Goal: Transaction & Acquisition: Purchase product/service

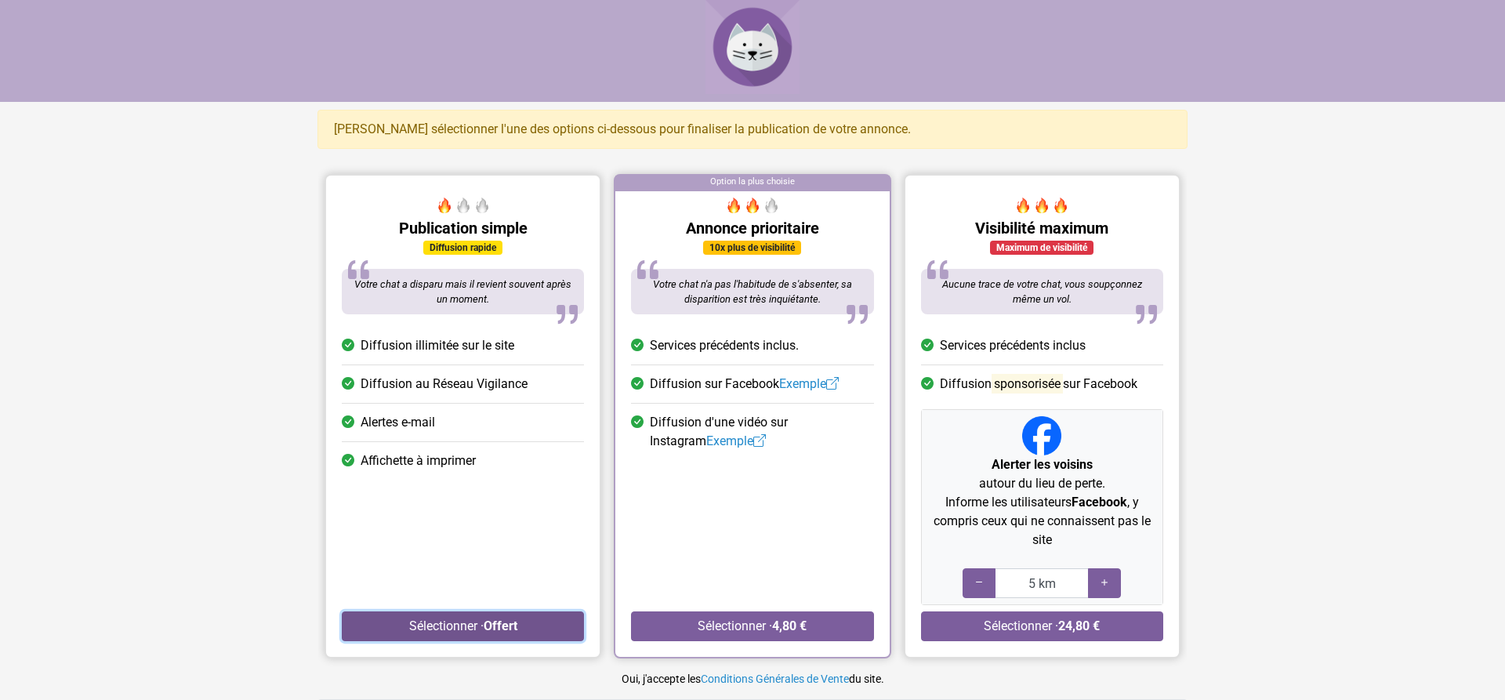
click at [457, 621] on button "Sélectionner · Offert" at bounding box center [463, 626] width 242 height 30
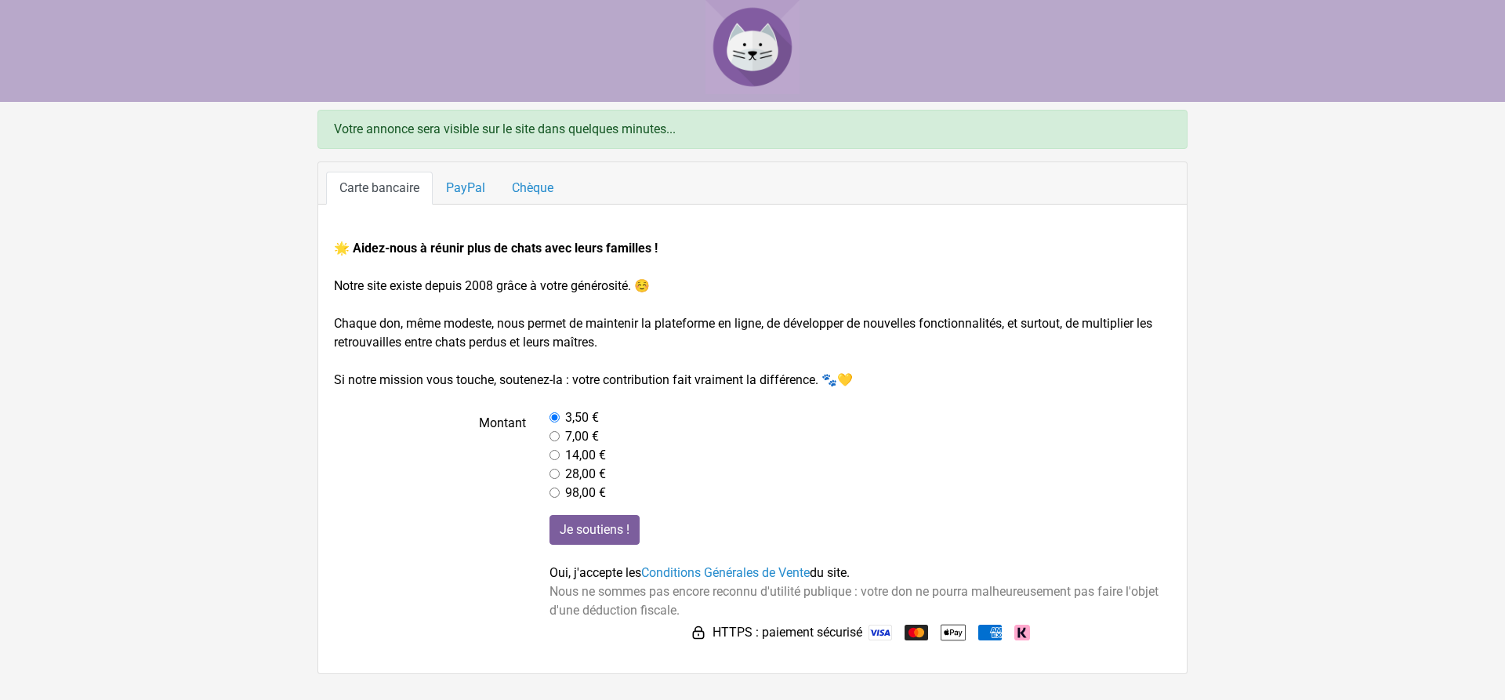
click at [956, 633] on img at bounding box center [953, 632] width 25 height 25
click at [952, 634] on img at bounding box center [953, 632] width 25 height 25
click at [600, 522] on input "Je soutiens !" at bounding box center [595, 530] width 90 height 30
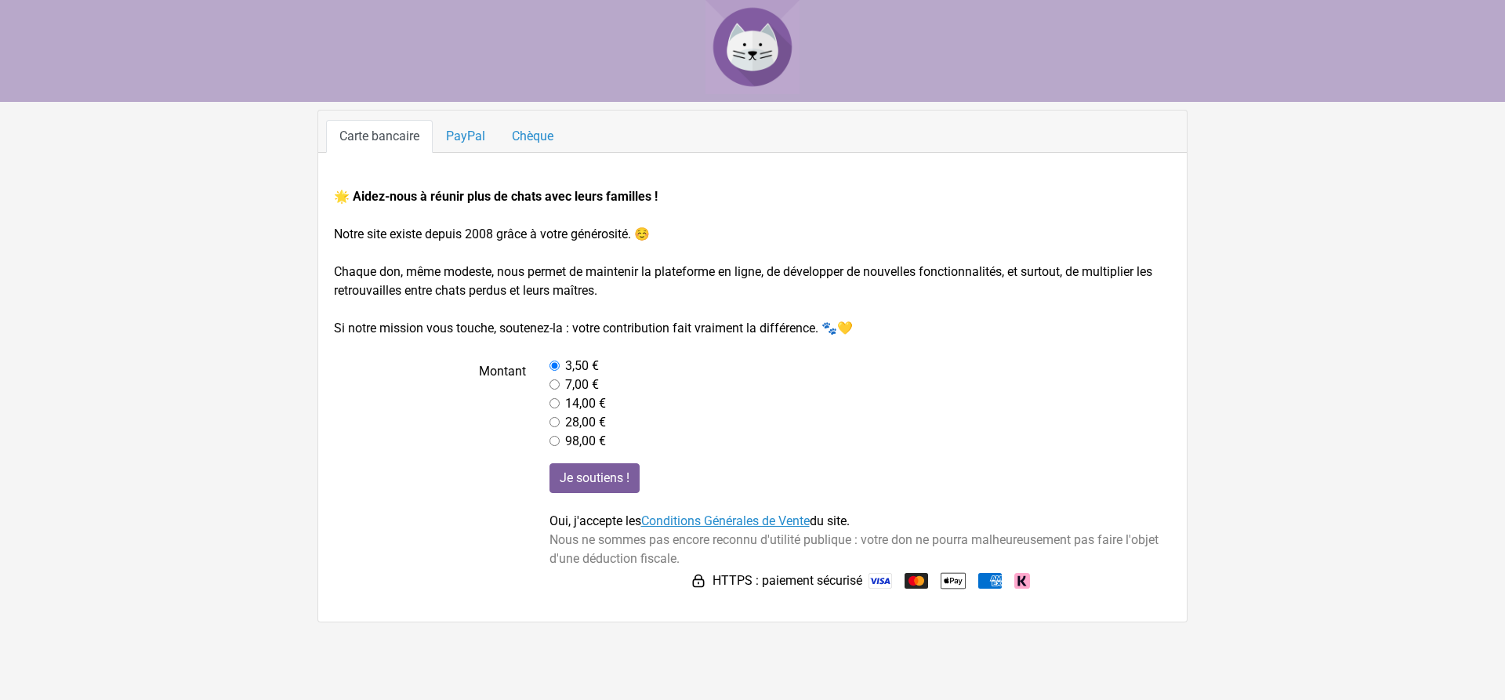
click at [700, 522] on link "Conditions Générales de Vente" at bounding box center [725, 520] width 169 height 15
